Goal: Task Accomplishment & Management: Complete application form

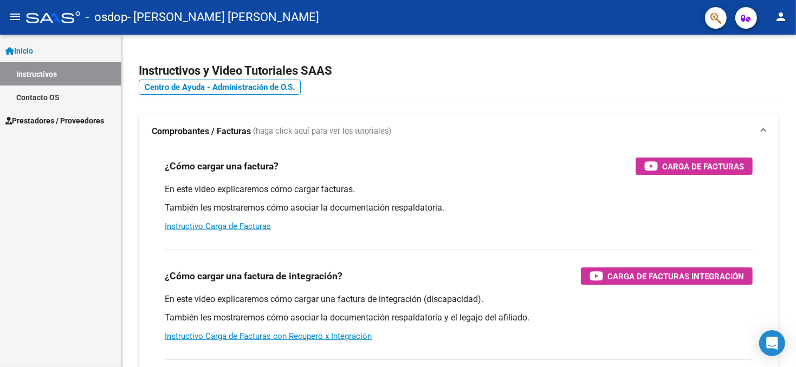
click at [74, 120] on span "Prestadores / Proveedores" at bounding box center [54, 121] width 99 height 12
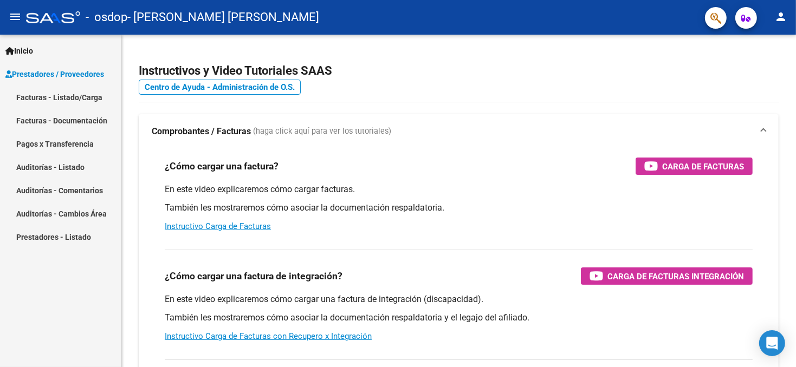
click at [86, 97] on link "Facturas - Listado/Carga" at bounding box center [60, 97] width 121 height 23
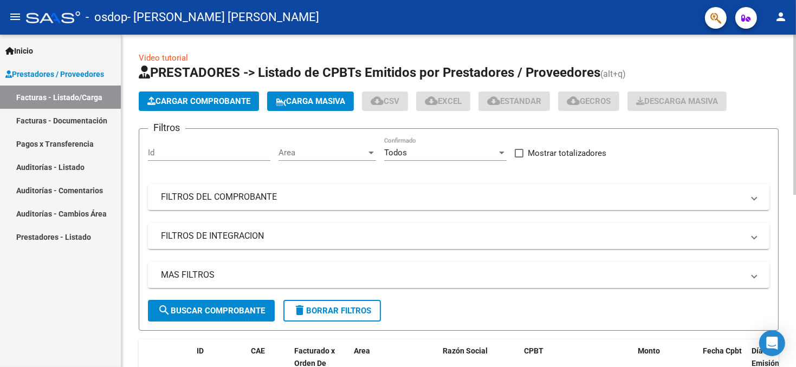
click at [241, 101] on span "Cargar Comprobante" at bounding box center [198, 101] width 103 height 10
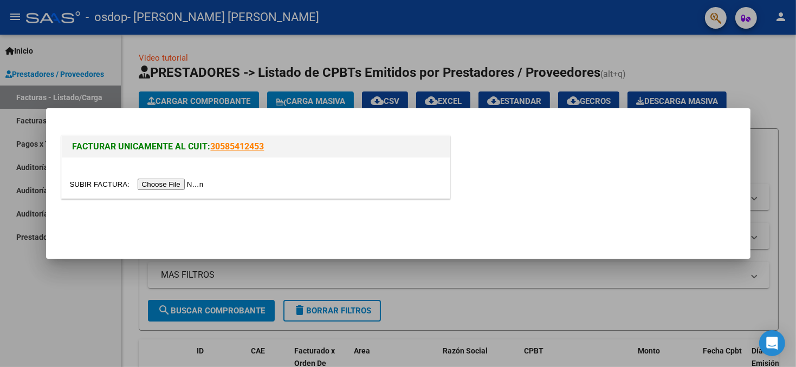
click at [163, 183] on input "file" at bounding box center [138, 184] width 137 height 11
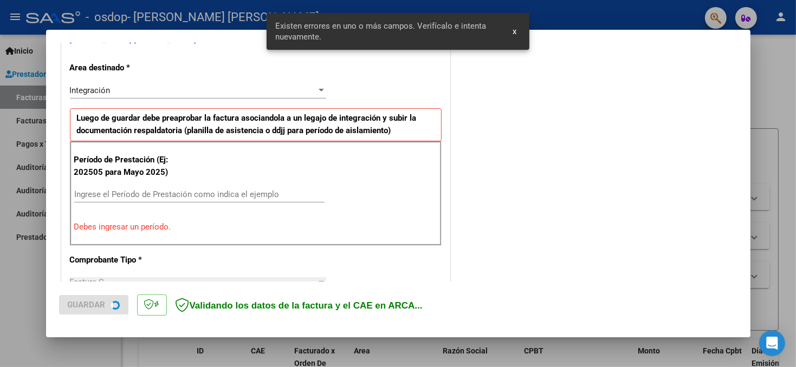
scroll to position [256, 0]
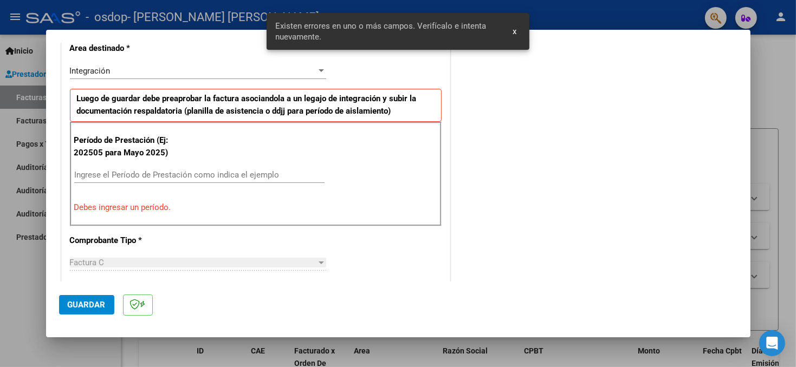
click at [181, 175] on input "Ingrese el Período de Prestación como indica el ejemplo" at bounding box center [199, 175] width 250 height 10
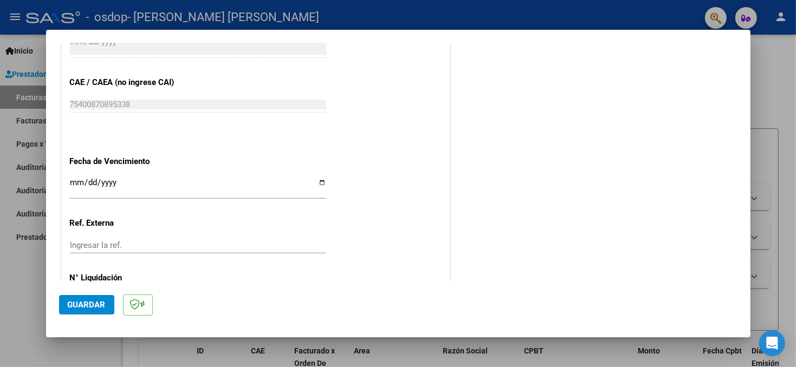
scroll to position [690, 0]
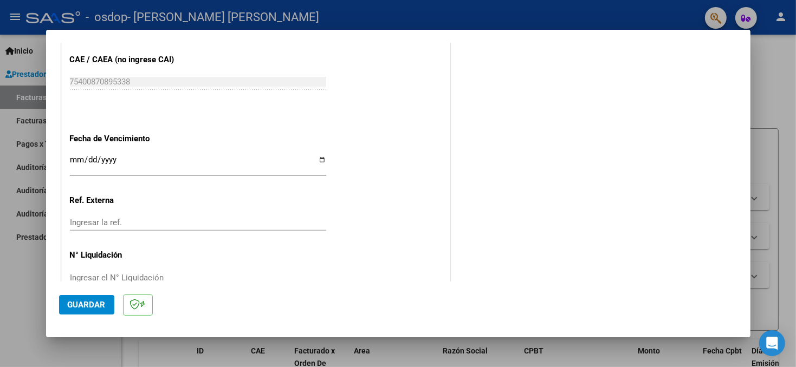
type input "202509"
click at [316, 157] on input "Ingresar la fecha" at bounding box center [198, 163] width 256 height 17
type input "[DATE]"
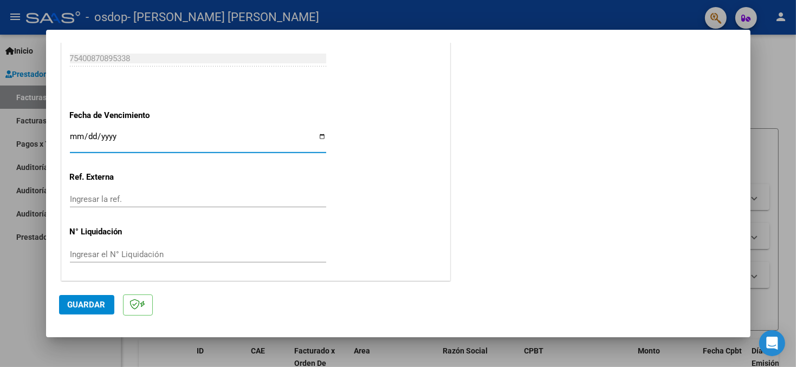
click at [94, 303] on span "Guardar" at bounding box center [87, 305] width 38 height 10
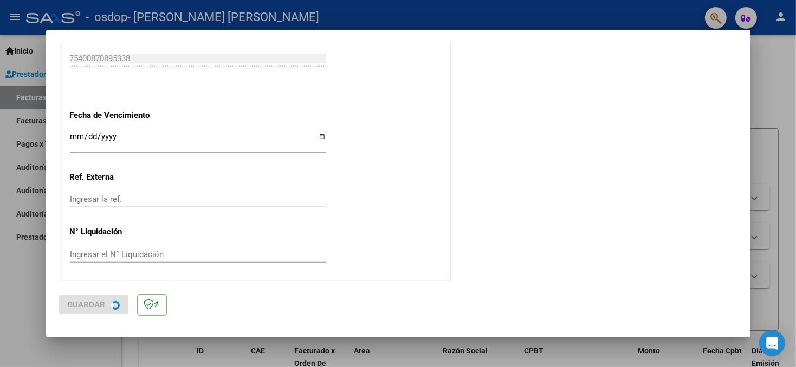
scroll to position [0, 0]
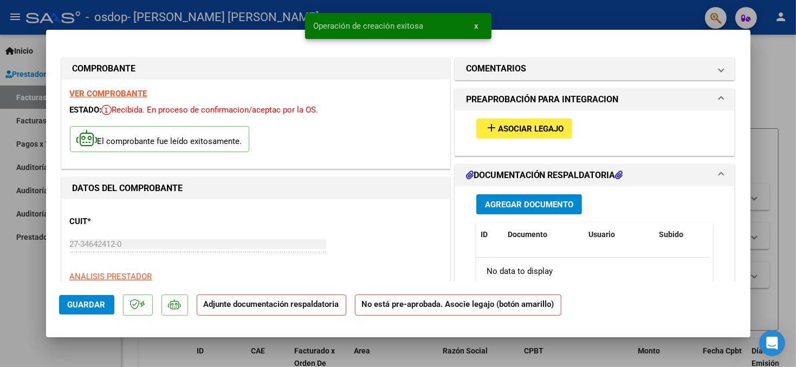
click at [509, 130] on span "Asociar Legajo" at bounding box center [531, 129] width 66 height 10
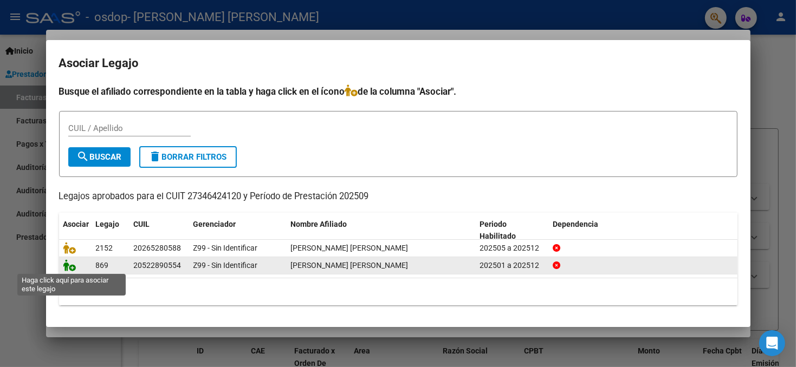
click at [64, 265] on icon at bounding box center [69, 265] width 13 height 12
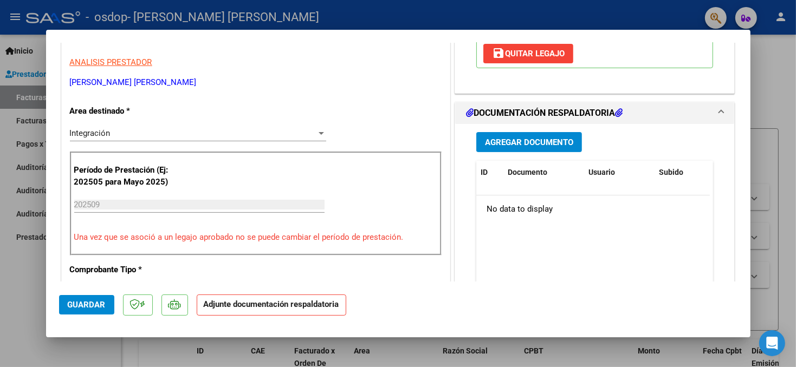
scroll to position [217, 0]
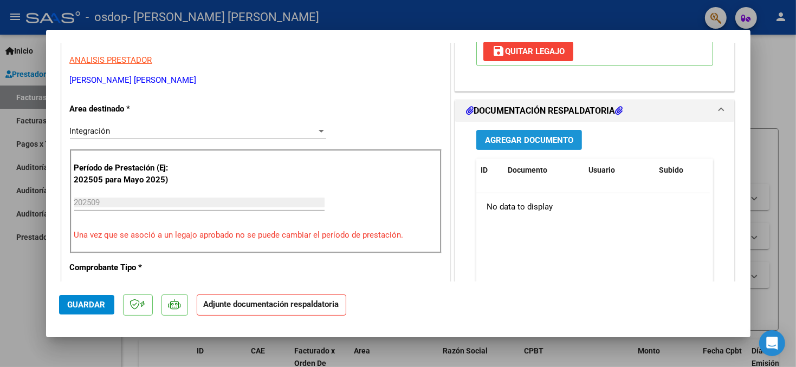
click at [516, 142] on span "Agregar Documento" at bounding box center [529, 140] width 88 height 10
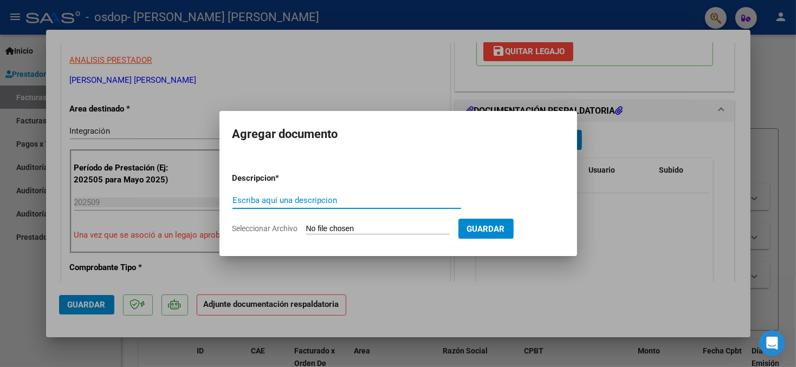
type input "a"
type input "ASISTENCIA [PERSON_NAME] SEPTIEMBRE"
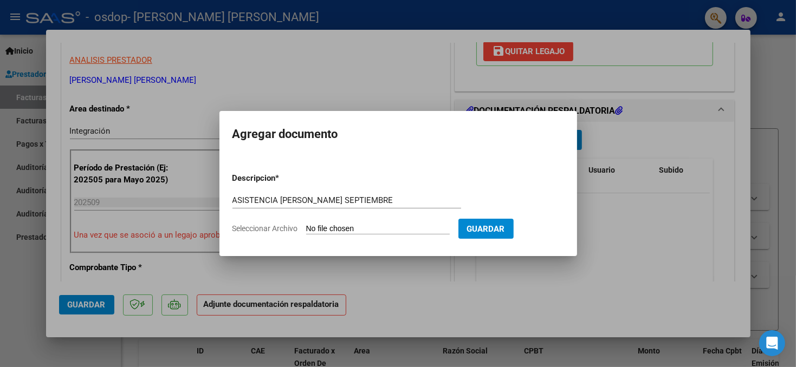
click at [325, 225] on input "Seleccionar Archivo" at bounding box center [378, 229] width 144 height 10
type input "C:\fakepath\ASISTENCIA [PERSON_NAME] SEPTIEMBRE 2025 PSICOLOGIA.pdf"
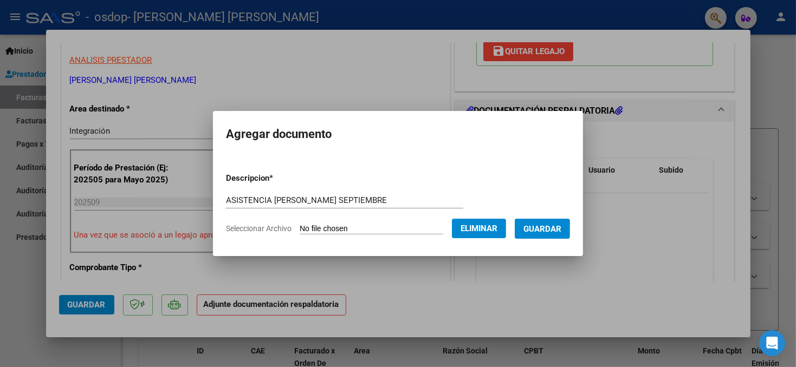
click at [556, 230] on span "Guardar" at bounding box center [542, 229] width 38 height 10
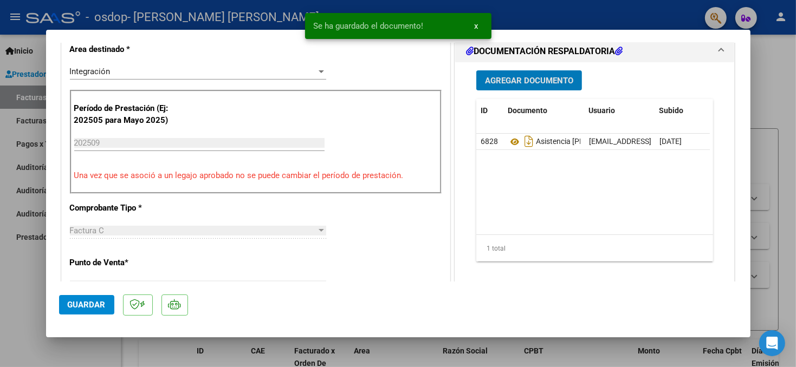
scroll to position [379, 0]
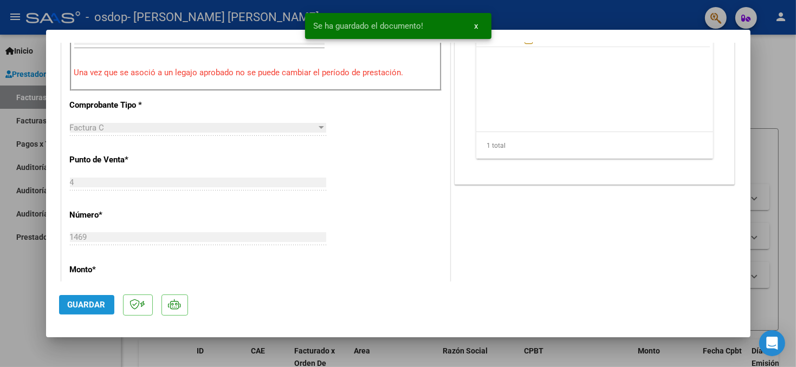
drag, startPoint x: 90, startPoint y: 306, endPoint x: 120, endPoint y: 293, distance: 32.0
click at [92, 304] on span "Guardar" at bounding box center [87, 305] width 38 height 10
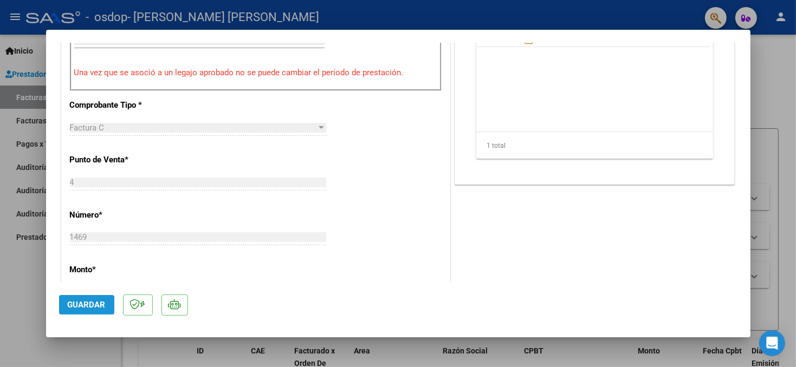
click at [94, 310] on button "Guardar" at bounding box center [86, 305] width 55 height 20
